Goal: Task Accomplishment & Management: Manage account settings

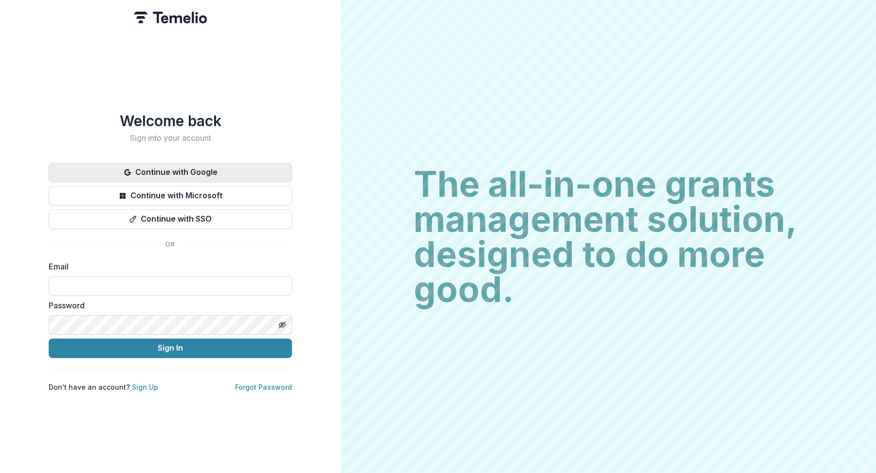
click at [161, 163] on button "Continue with Google" at bounding box center [170, 172] width 243 height 19
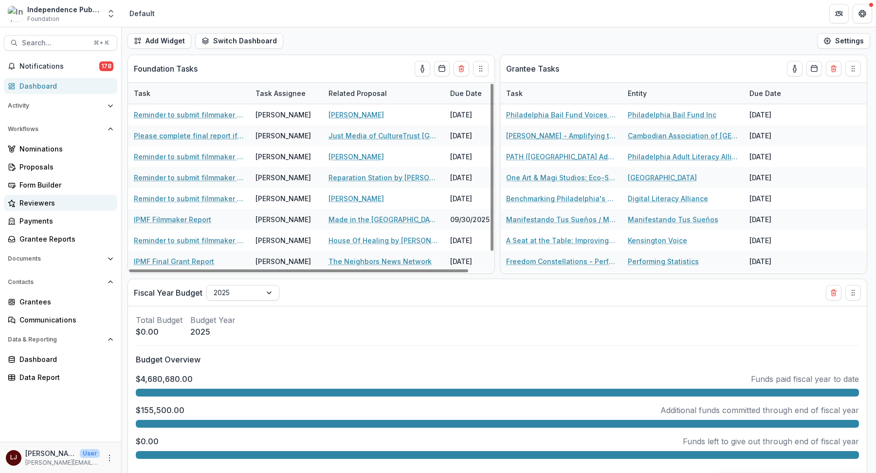
click at [41, 200] on div "Reviewers" at bounding box center [64, 203] width 90 height 10
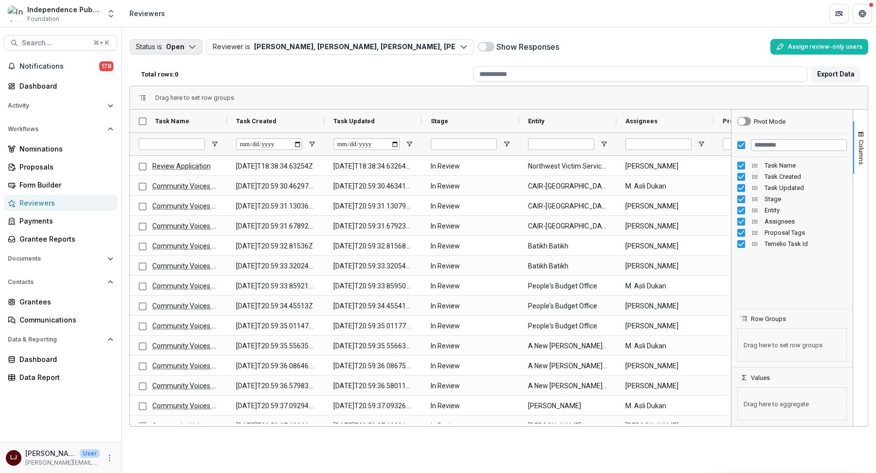
click at [186, 47] on button "Status is Open" at bounding box center [165, 47] width 73 height 16
click at [139, 70] on icon "button" at bounding box center [142, 68] width 6 height 5
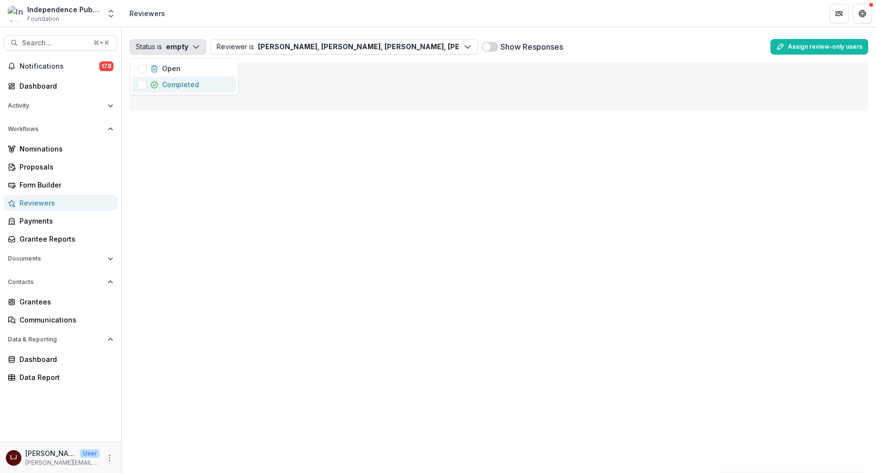
click at [140, 85] on span "button" at bounding box center [142, 84] width 9 height 9
click at [212, 41] on button "Status is Completed" at bounding box center [175, 47] width 93 height 16
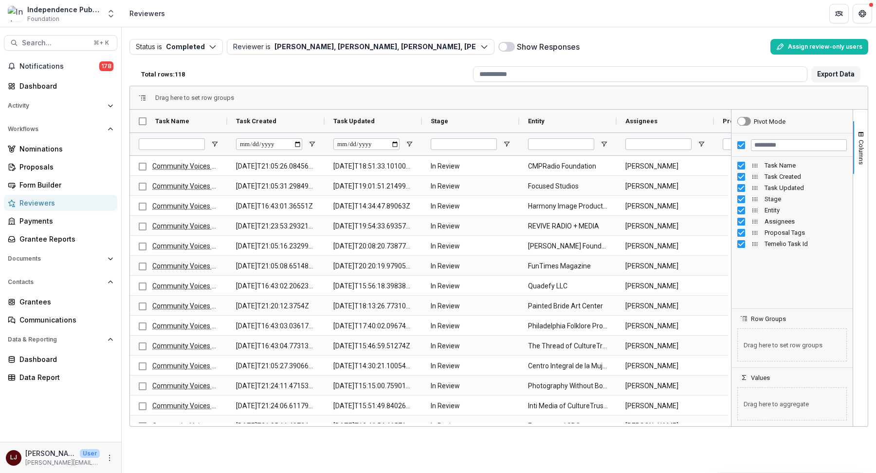
click at [506, 45] on span at bounding box center [507, 47] width 17 height 10
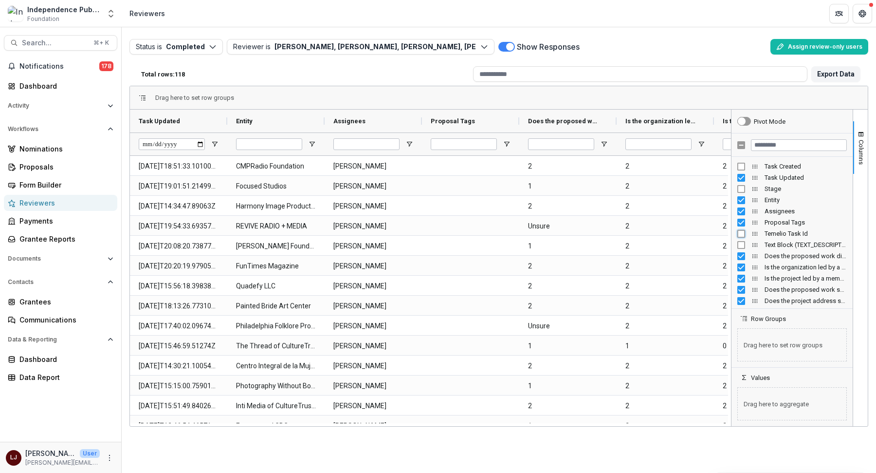
scroll to position [6, 0]
click at [212, 140] on span "Open Filter Menu" at bounding box center [215, 144] width 8 height 8
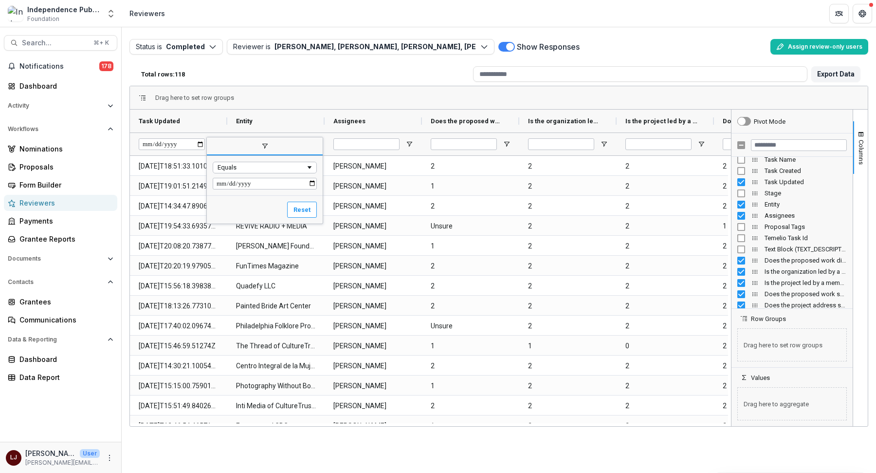
click at [212, 140] on span "filter" at bounding box center [265, 147] width 116 height 18
click at [211, 142] on span "Open Filter Menu" at bounding box center [215, 144] width 8 height 8
click at [274, 190] on div "Equals" at bounding box center [265, 175] width 116 height 39
click at [273, 185] on input "Filter Value" at bounding box center [265, 184] width 104 height 12
click at [312, 184] on input "Filter Value" at bounding box center [265, 184] width 104 height 12
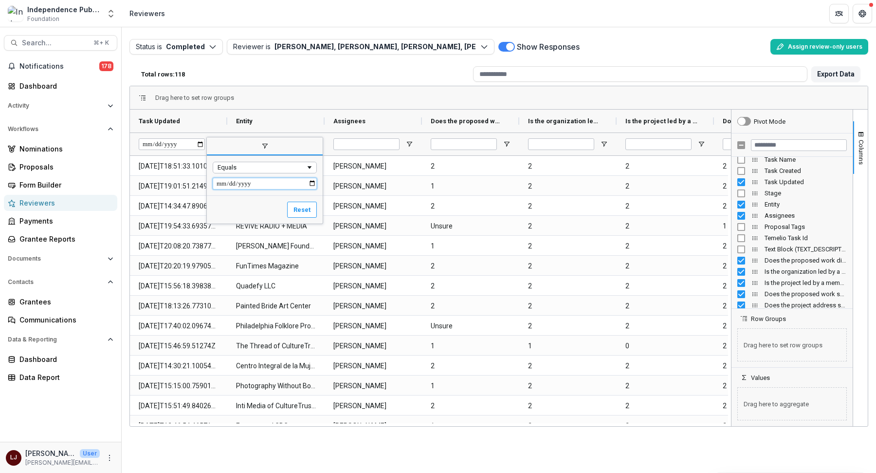
click at [307, 182] on input "Filter Value" at bounding box center [265, 184] width 104 height 12
click at [316, 185] on input "Filter Value" at bounding box center [265, 184] width 104 height 12
type input "**********"
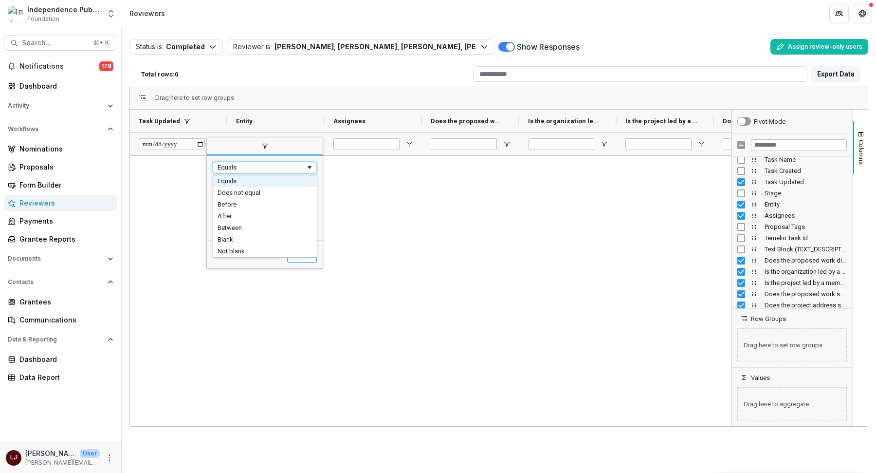
click at [269, 166] on div "Equals" at bounding box center [262, 167] width 88 height 7
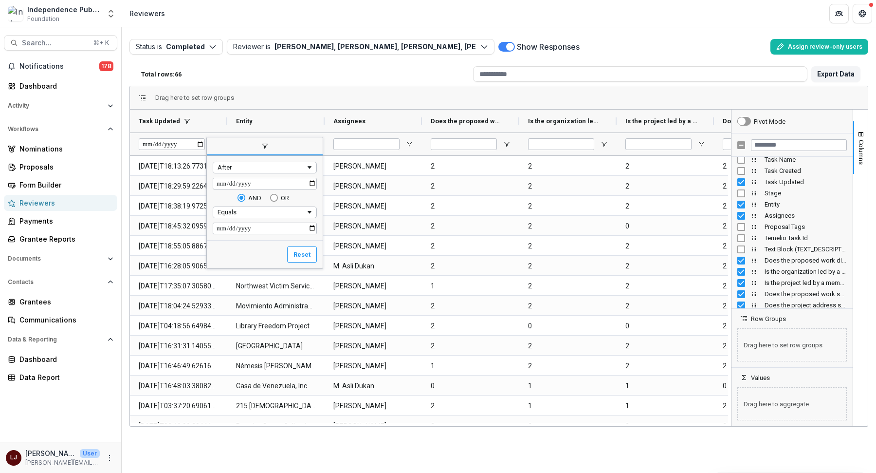
click at [267, 74] on div "Total rows: 66" at bounding box center [303, 74] width 332 height 15
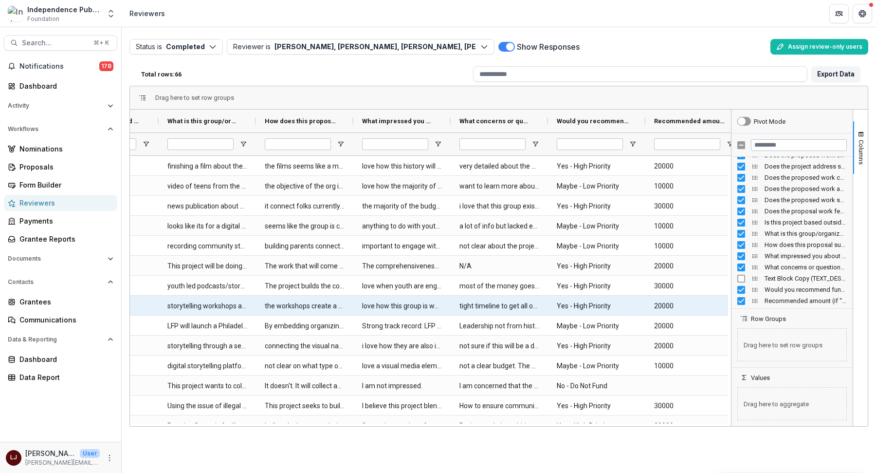
scroll to position [0, 0]
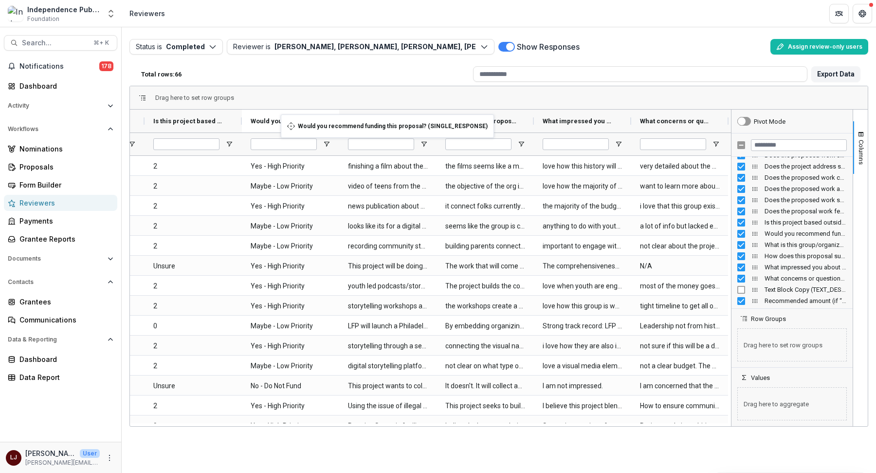
drag, startPoint x: 601, startPoint y: 120, endPoint x: 286, endPoint y: 120, distance: 315.0
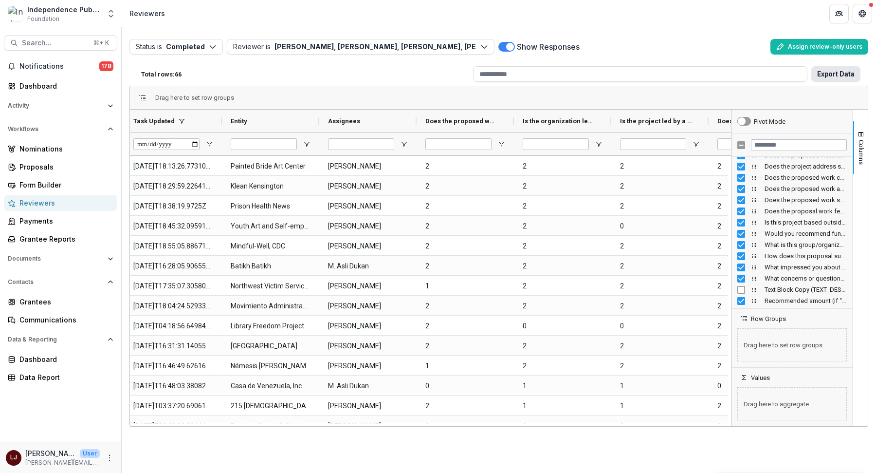
click at [839, 72] on button "Export Data" at bounding box center [836, 74] width 49 height 16
